Goal: Transaction & Acquisition: Purchase product/service

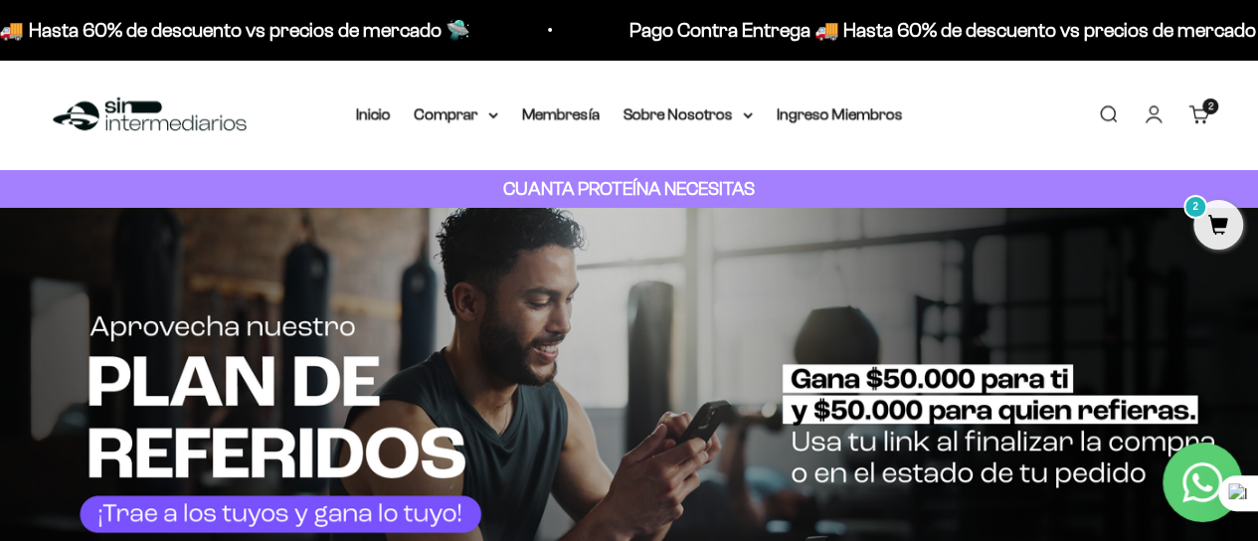
click at [1207, 211] on span "2" at bounding box center [1218, 225] width 50 height 50
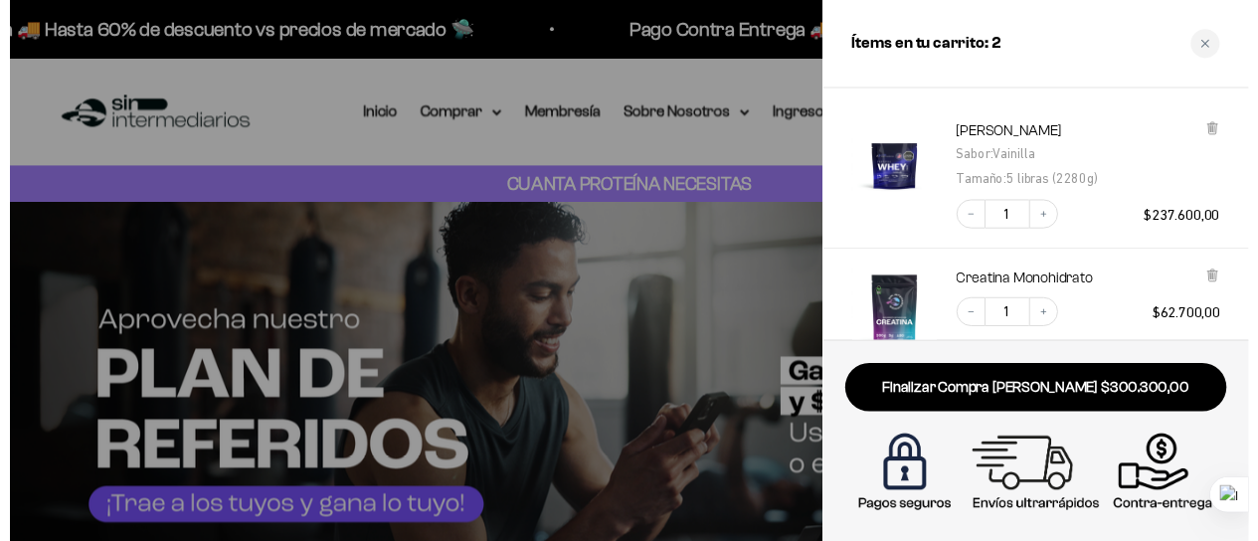
scroll to position [99, 0]
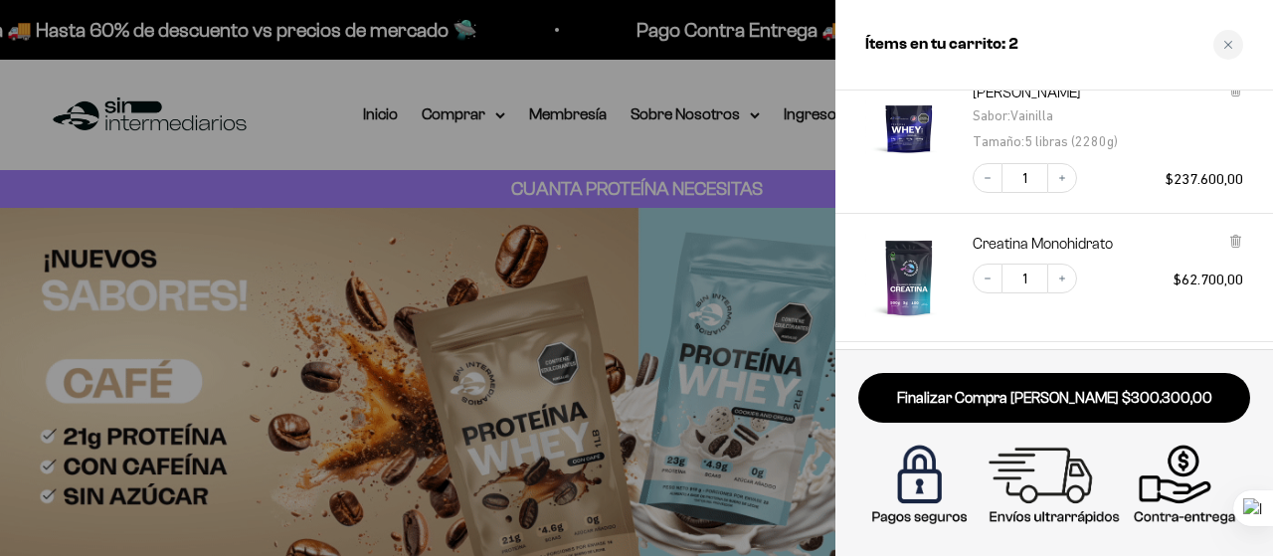
click at [754, 51] on div at bounding box center [636, 278] width 1273 height 556
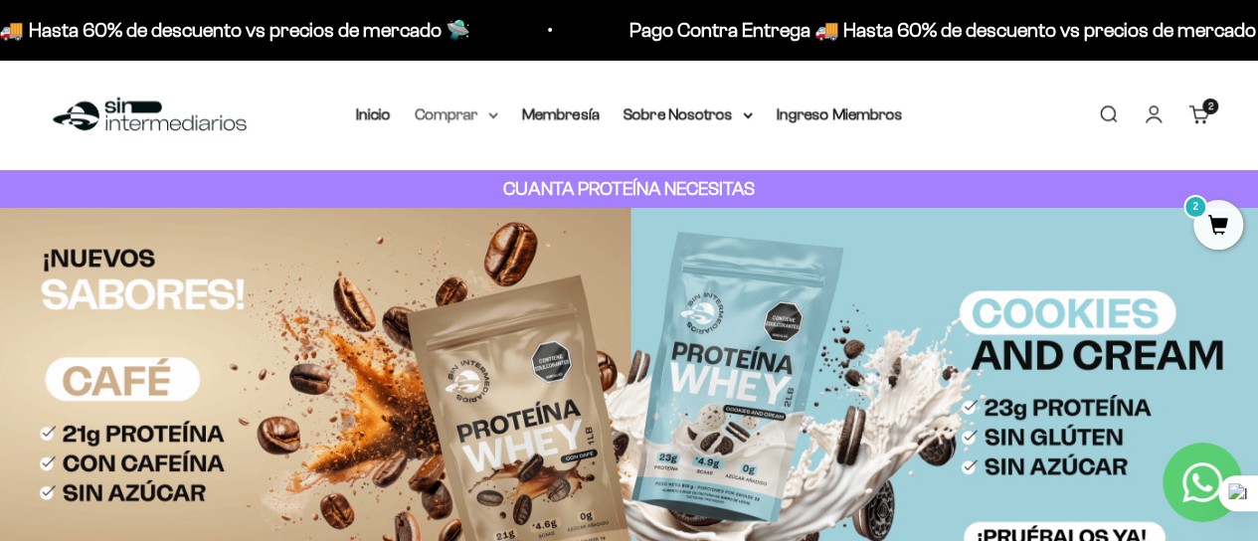
click at [493, 109] on summary "Comprar" at bounding box center [457, 114] width 84 height 26
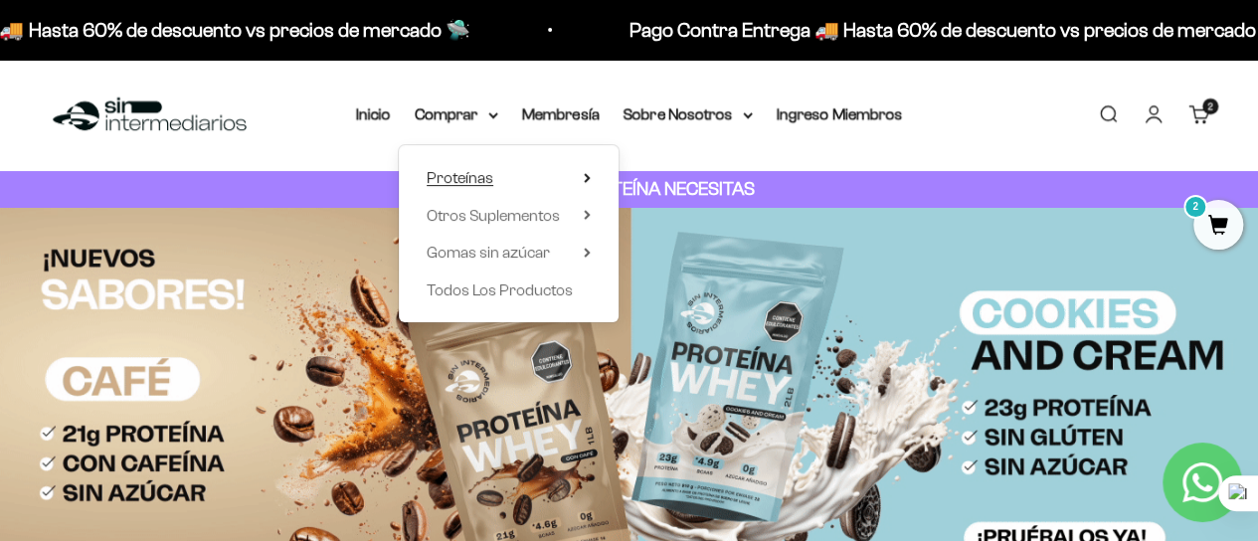
click at [543, 172] on summary "Proteínas" at bounding box center [509, 178] width 164 height 26
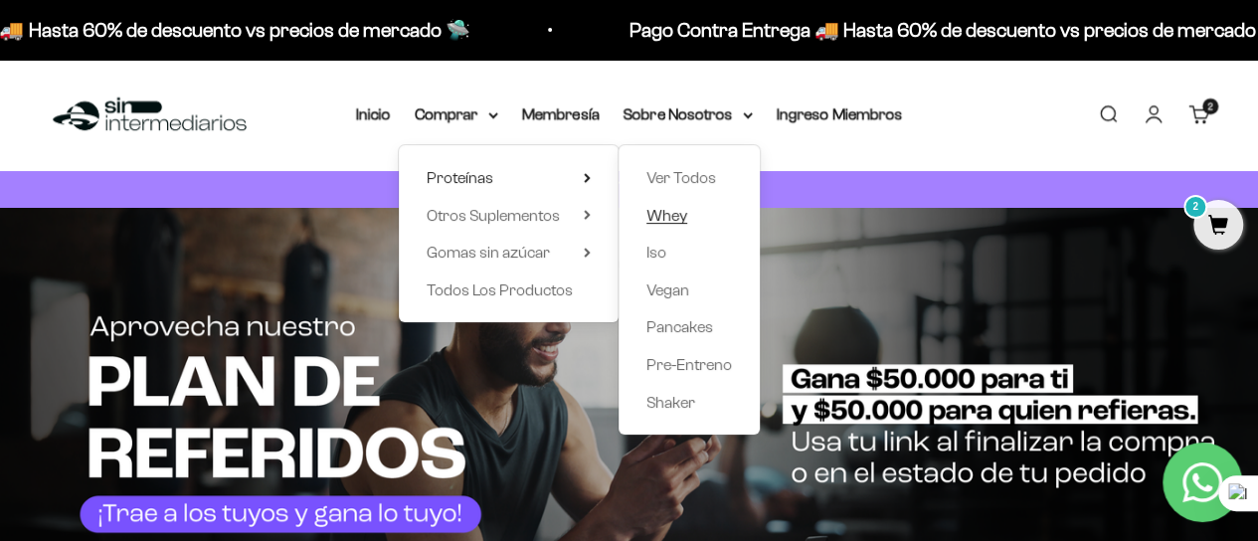
click at [682, 218] on span "Whey" at bounding box center [666, 215] width 41 height 17
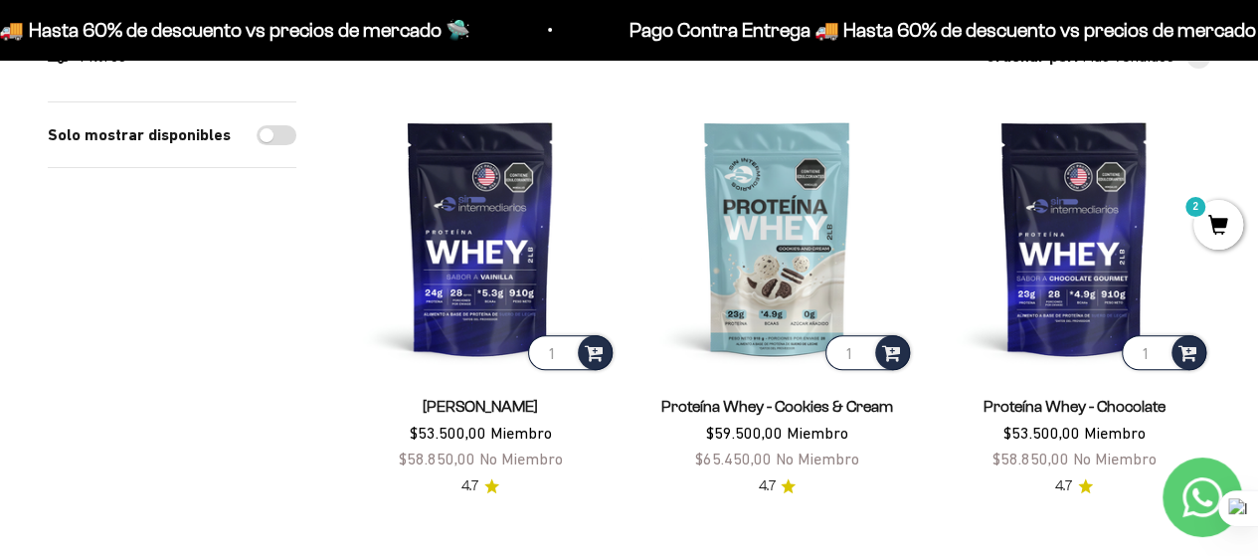
scroll to position [99, 0]
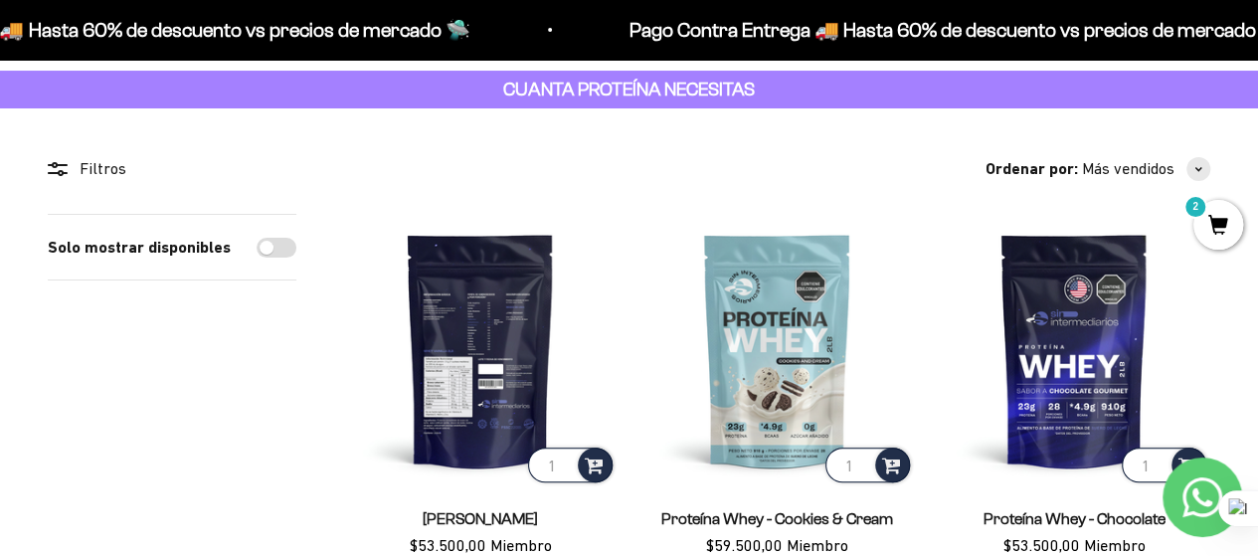
click at [501, 411] on img at bounding box center [480, 350] width 273 height 273
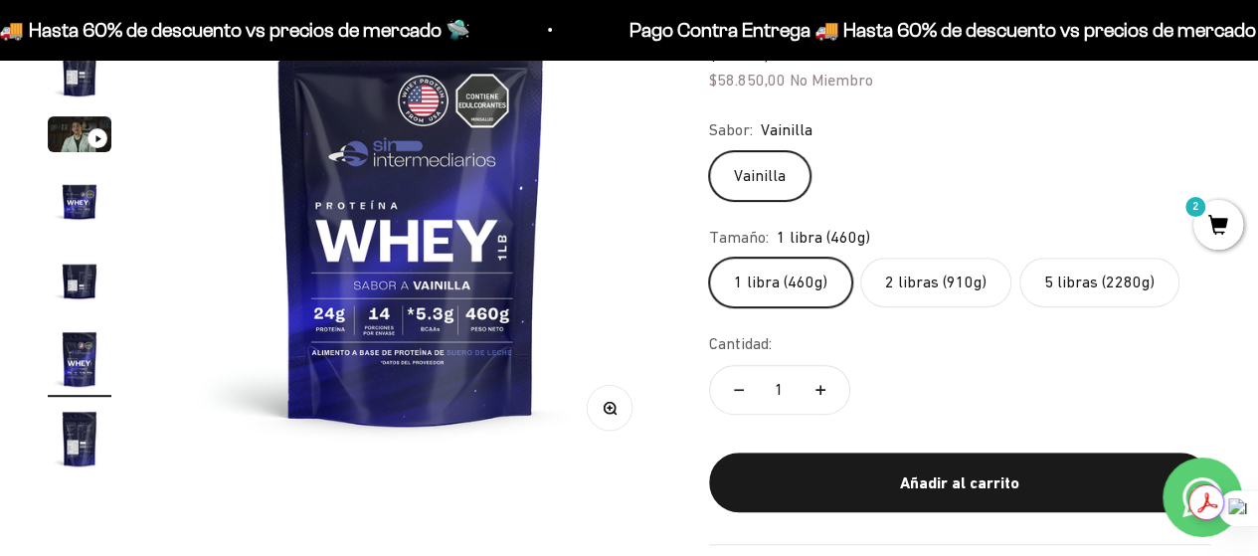
click at [905, 286] on label "2 libras (910g)" at bounding box center [935, 283] width 151 height 50
click at [709, 258] on input "2 libras (910g)" at bounding box center [708, 257] width 1 height 1
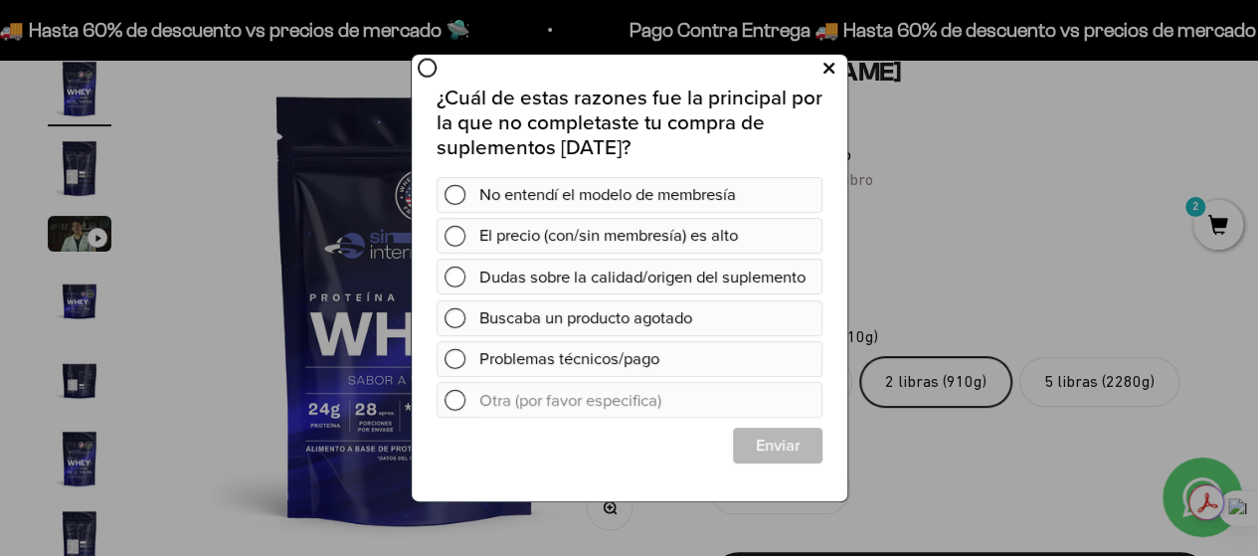
click at [823, 65] on icon at bounding box center [827, 68] width 11 height 27
